Goal: Task Accomplishment & Management: Manage account settings

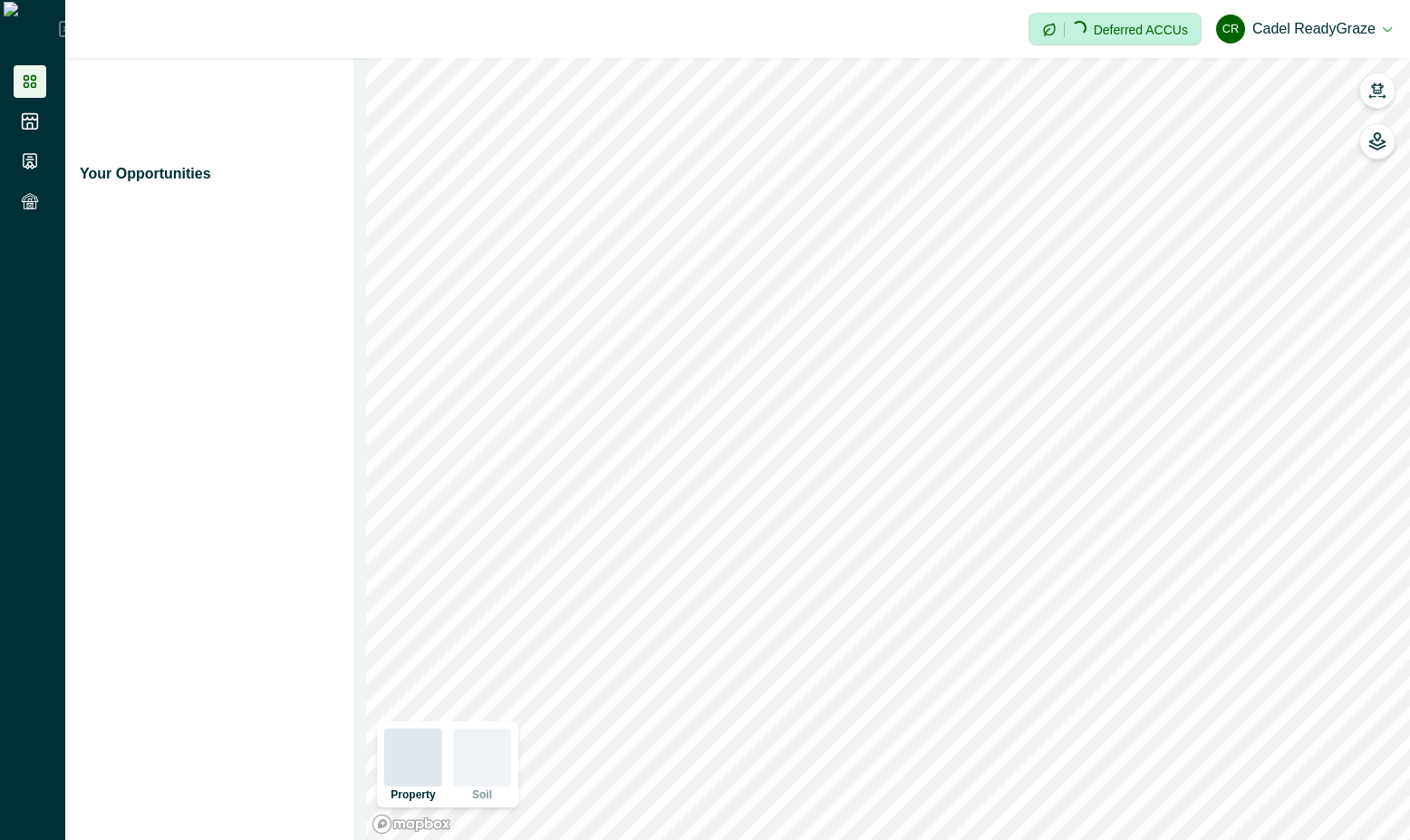
click at [32, 156] on icon at bounding box center [30, 162] width 18 height 18
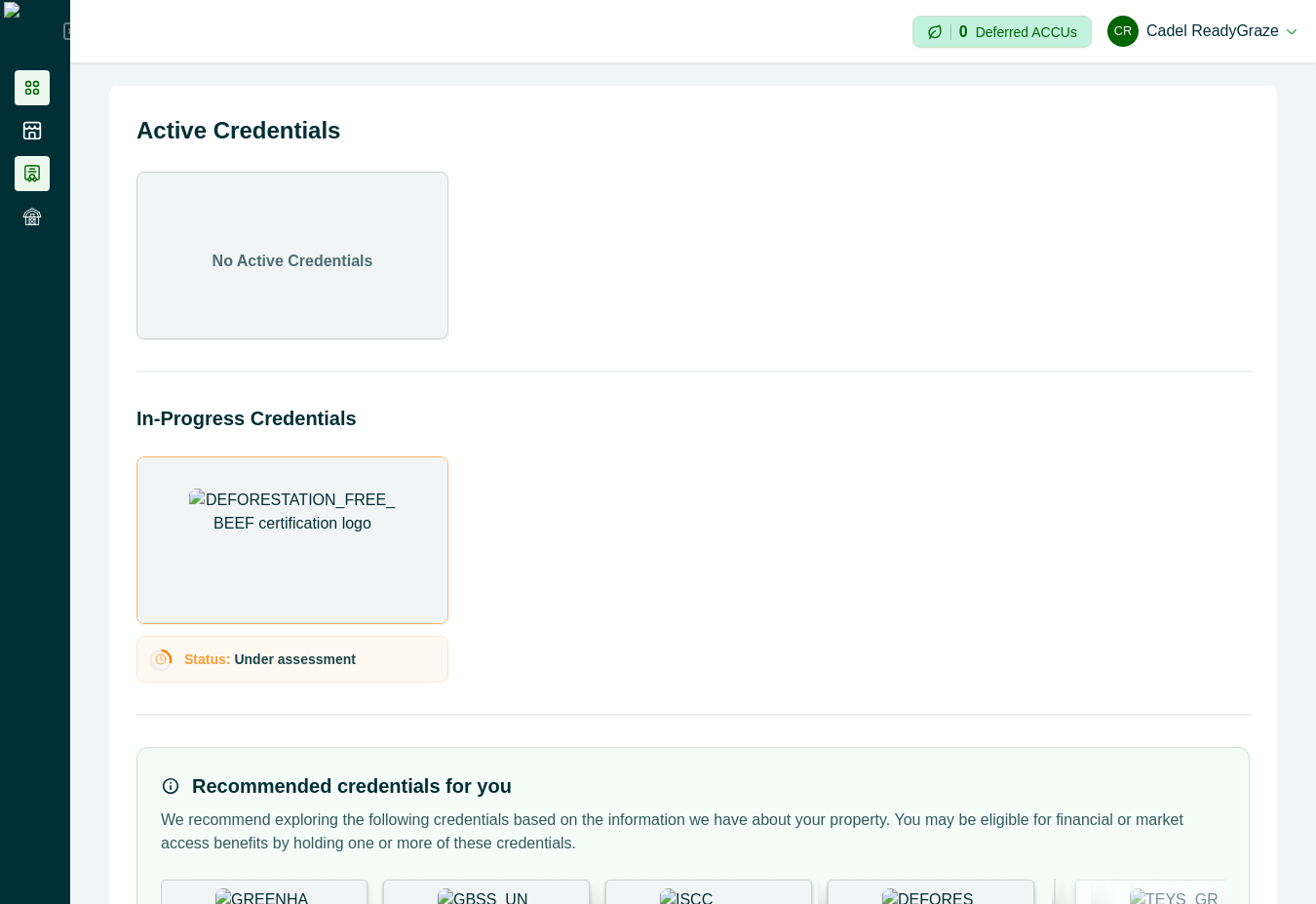
click at [37, 81] on icon at bounding box center [33, 88] width 14 height 14
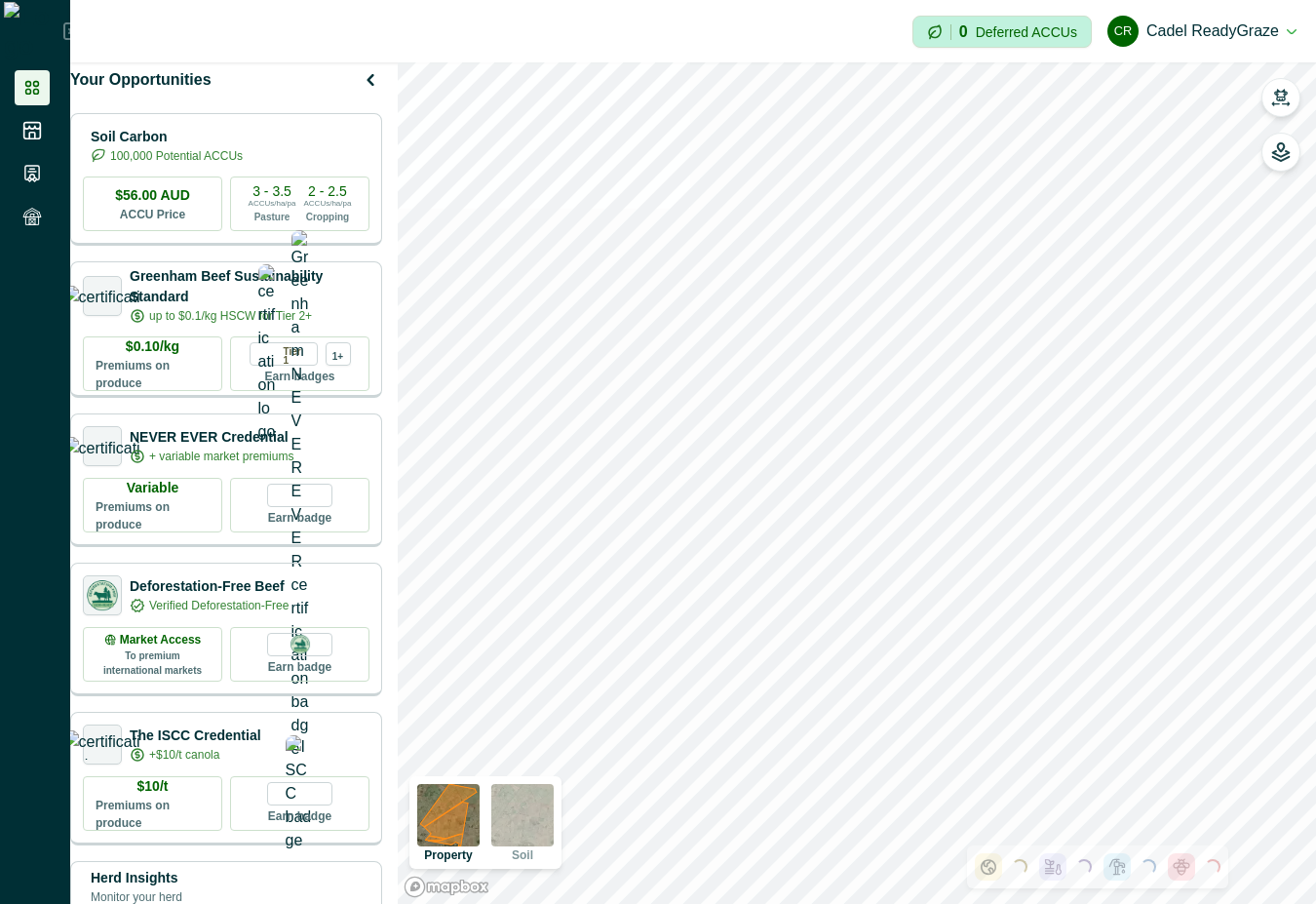
click at [939, 26] on button "[PERSON_NAME] ReadyGraze" at bounding box center [1201, 31] width 189 height 46
click at [860, 27] on div "Impersonation Mode 0 Deferred ACCUs [PERSON_NAME] ReadyGraze Sign out" at bounding box center [693, 31] width 1246 height 62
